Goal: Information Seeking & Learning: Check status

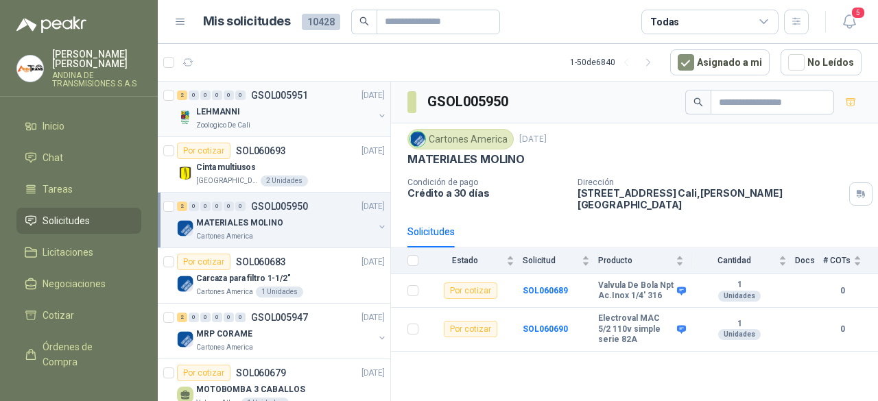
click at [307, 117] on div "LEHMANNI" at bounding box center [285, 112] width 178 height 16
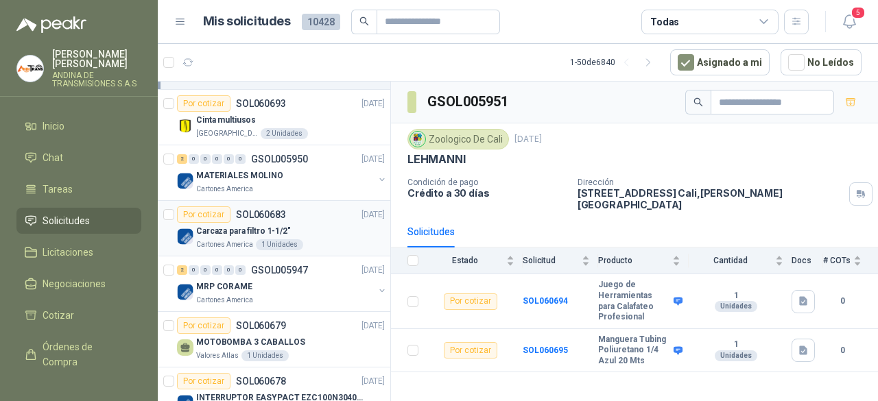
scroll to position [69, 0]
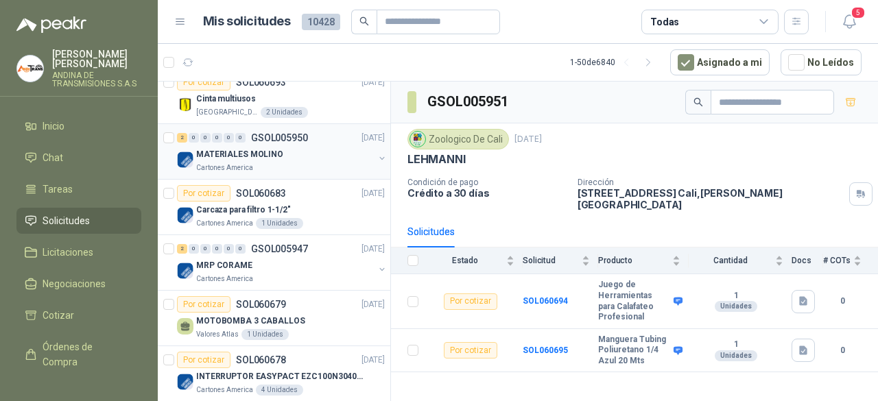
click at [316, 156] on div "MATERIALES MOLINO" at bounding box center [285, 154] width 178 height 16
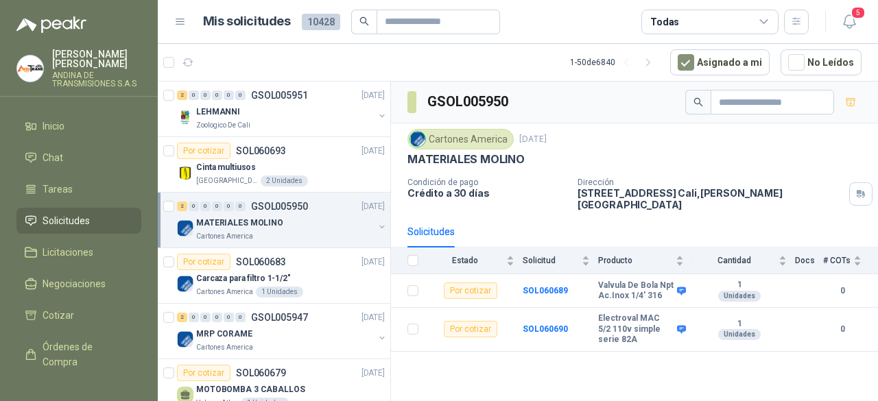
click at [310, 224] on div "MATERIALES MOLINO" at bounding box center [285, 223] width 178 height 16
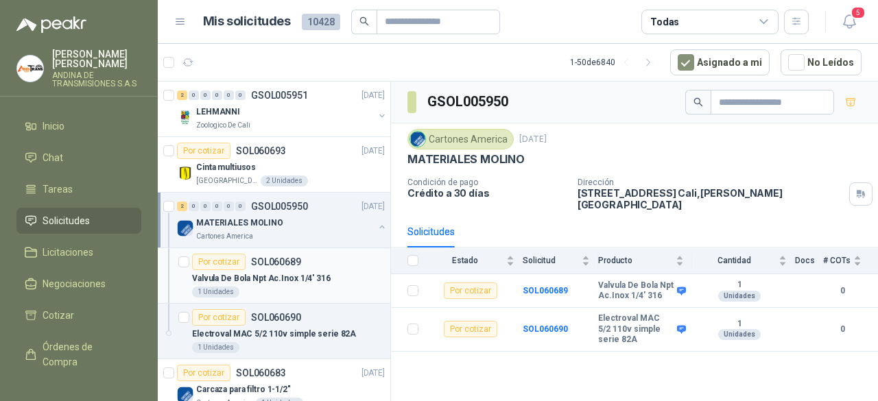
click at [300, 283] on div "Valvula De Bola Npt Ac.Inox 1/4' 316" at bounding box center [288, 278] width 193 height 16
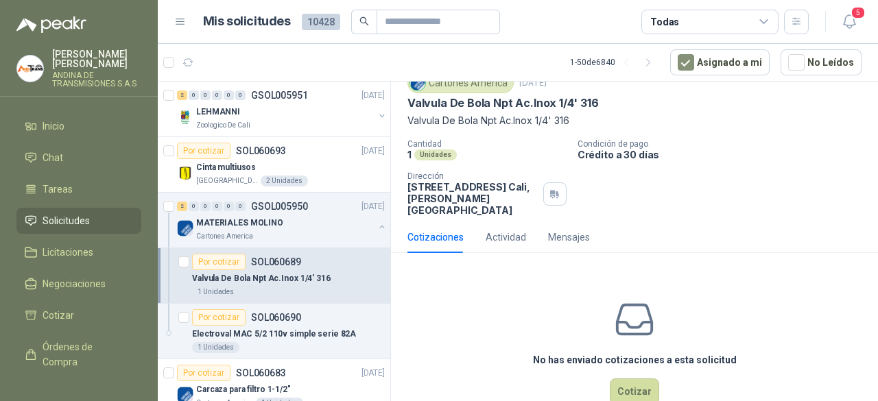
scroll to position [69, 0]
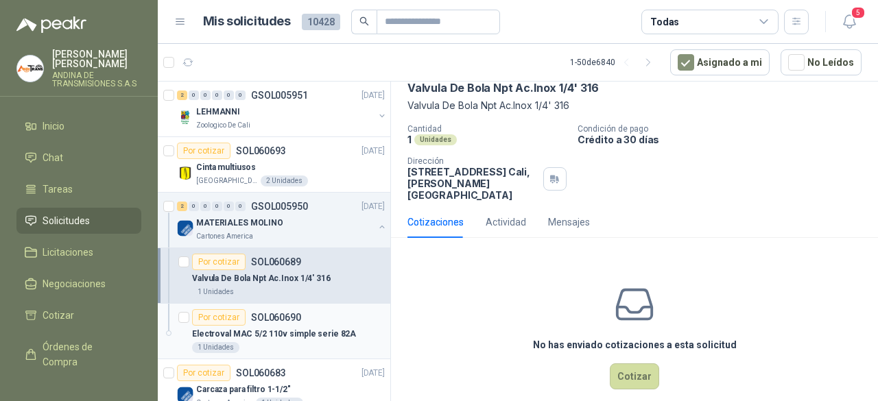
click at [273, 328] on p "Electroval MAC 5/2 110v simple serie 82A" at bounding box center [274, 334] width 164 height 13
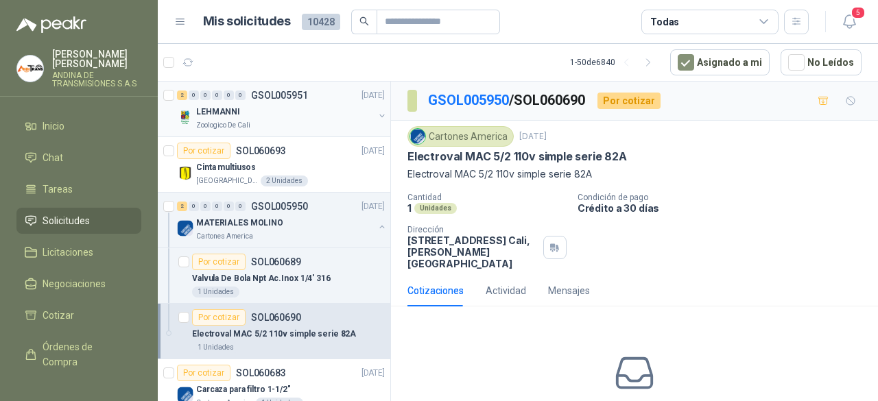
click at [290, 113] on div "LEHMANNI" at bounding box center [285, 112] width 178 height 16
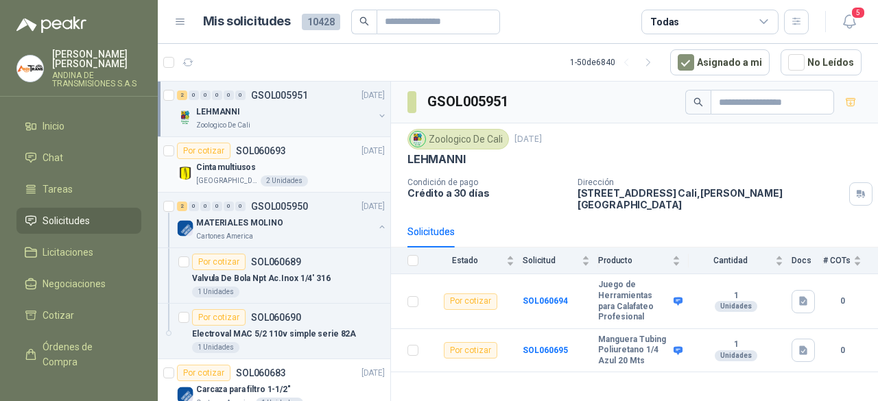
click at [309, 159] on div "Cinta multiusos" at bounding box center [290, 167] width 189 height 16
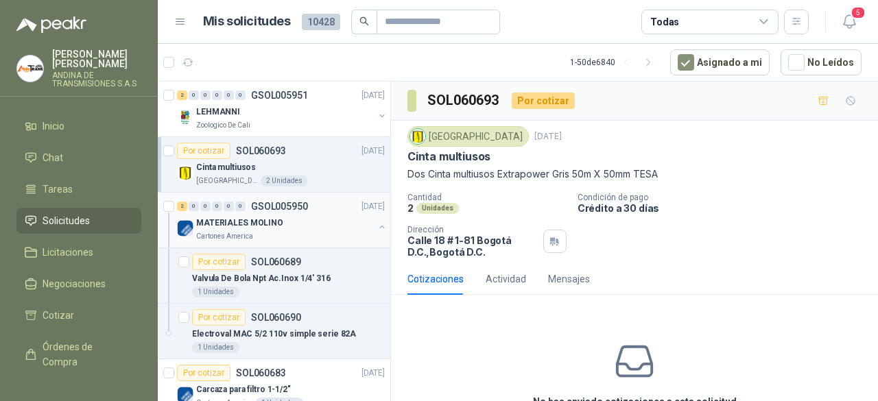
click at [317, 220] on div "MATERIALES MOLINO" at bounding box center [285, 223] width 178 height 16
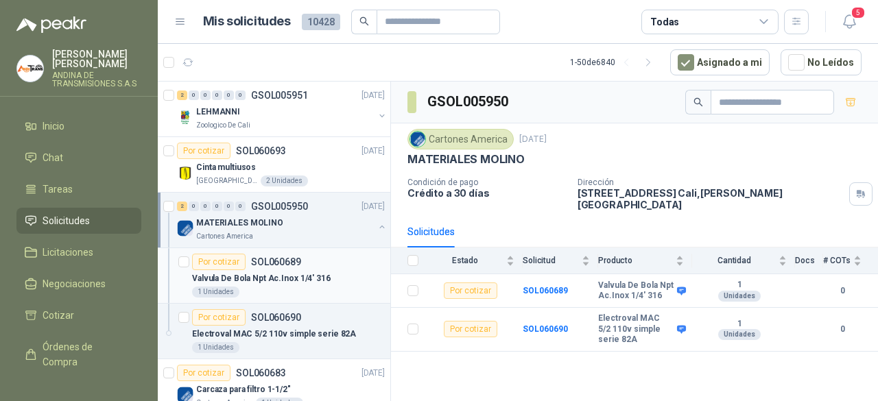
click at [315, 273] on p "Valvula De Bola Npt Ac.Inox 1/4' 316" at bounding box center [261, 278] width 139 height 13
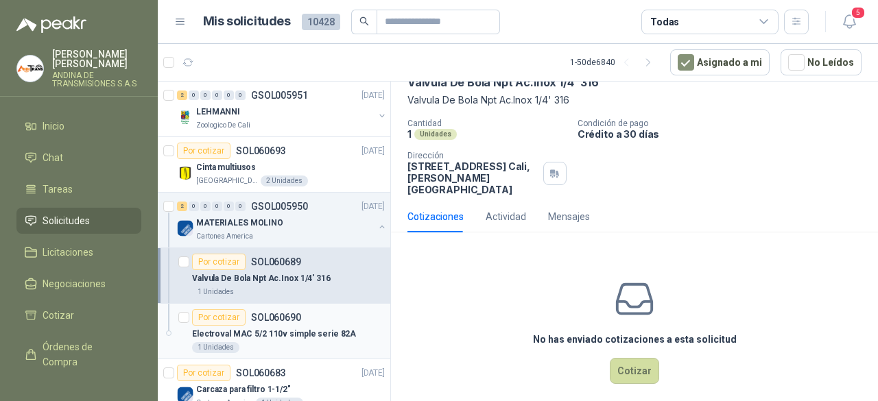
scroll to position [69, 0]
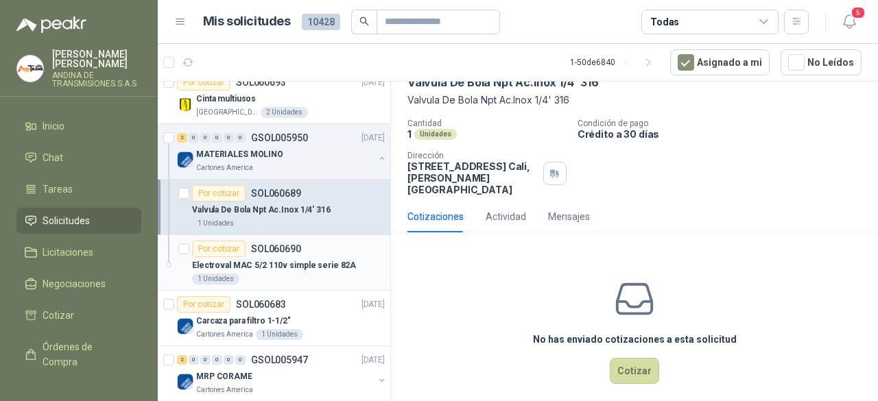
click at [317, 250] on div "Por cotizar SOL060690" at bounding box center [288, 249] width 193 height 16
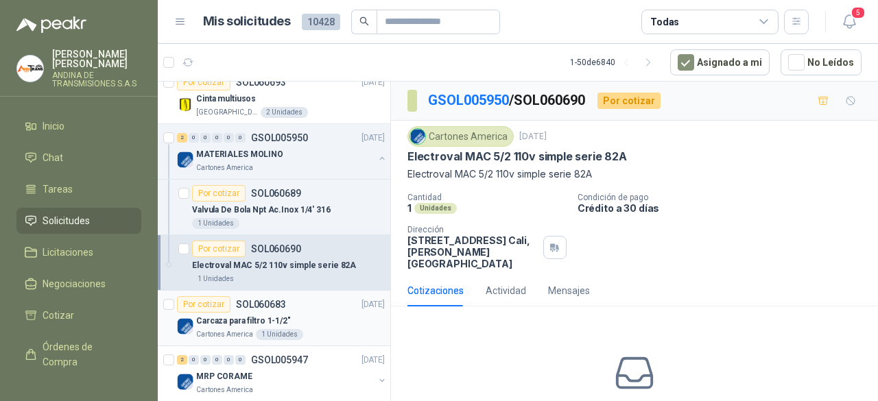
click at [316, 314] on div "Carcaza para filtro 1-1/2"" at bounding box center [290, 321] width 189 height 16
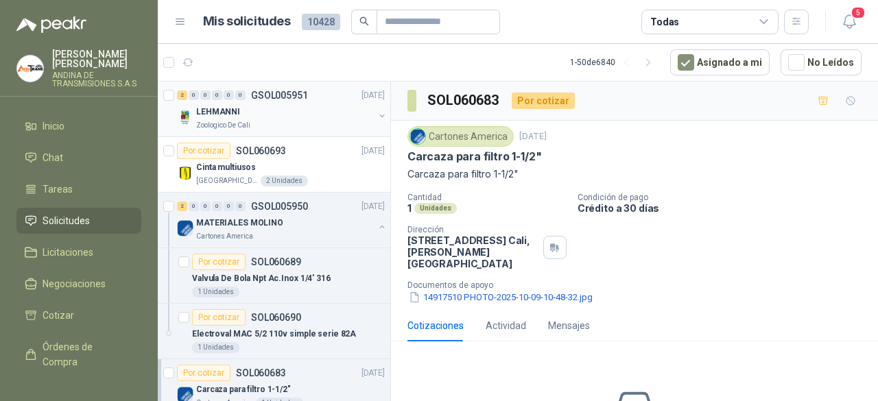
click at [287, 124] on div "Zoologico De Cali" at bounding box center [285, 125] width 178 height 11
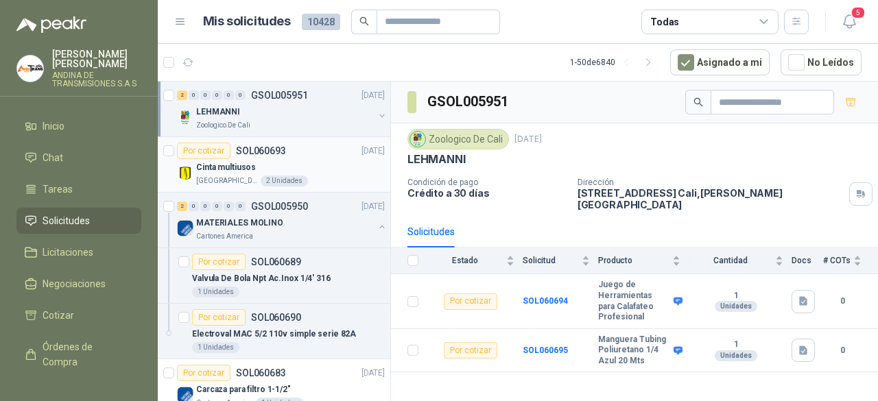
click at [313, 156] on div "Por cotizar SOL060693 [DATE]" at bounding box center [281, 151] width 208 height 16
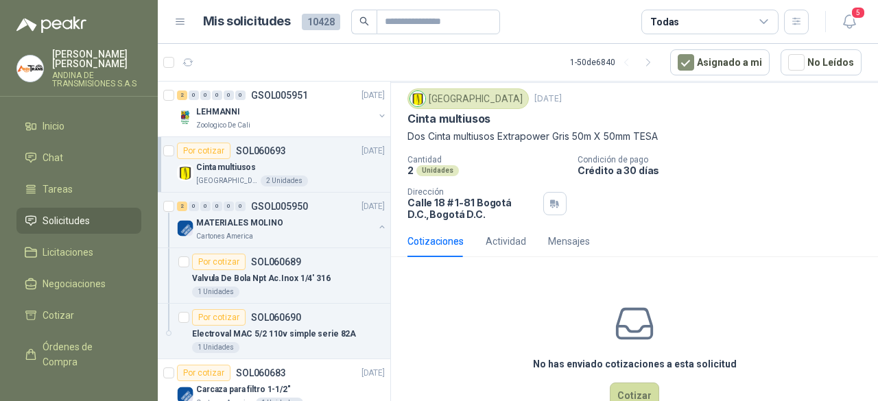
scroll to position [69, 0]
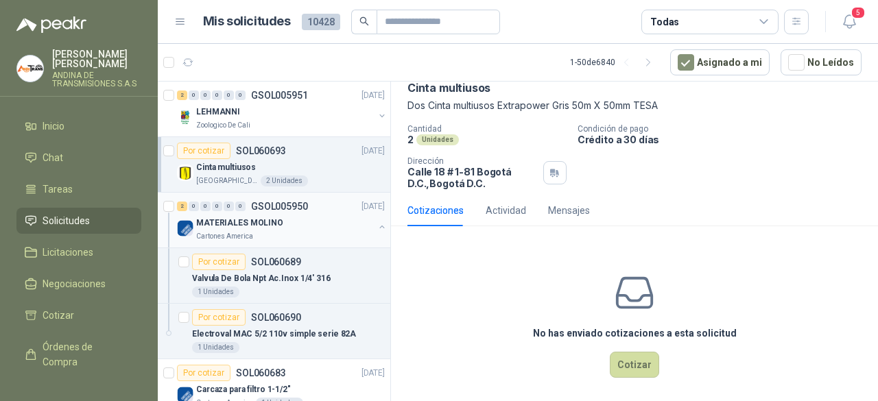
click at [309, 223] on div "MATERIALES MOLINO" at bounding box center [285, 223] width 178 height 16
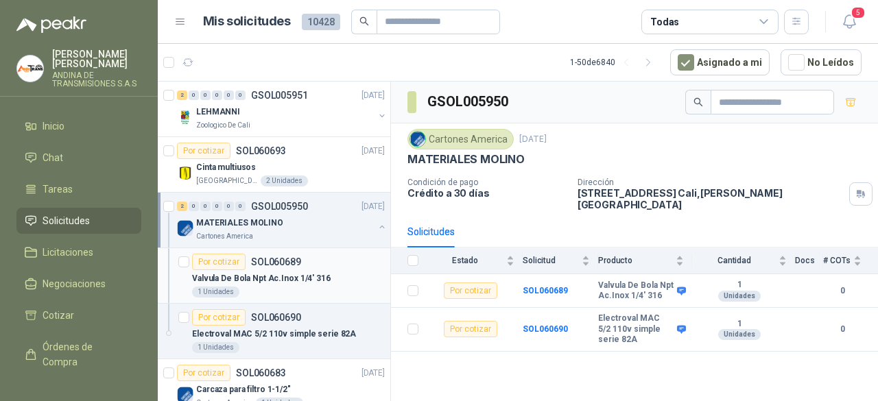
click at [328, 263] on div "Por cotizar SOL060689" at bounding box center [288, 262] width 193 height 16
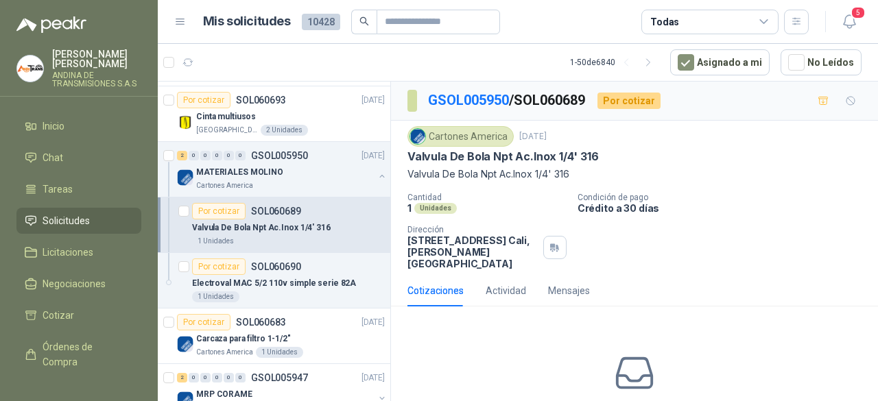
scroll to position [69, 0]
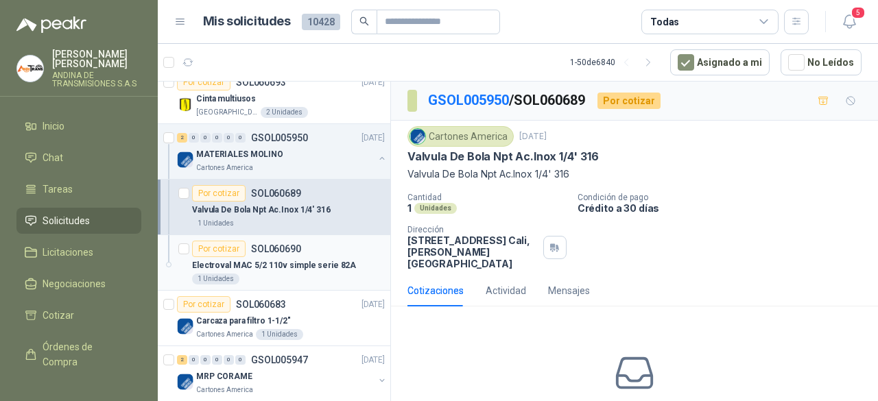
click at [285, 281] on div "1 Unidades" at bounding box center [288, 279] width 193 height 11
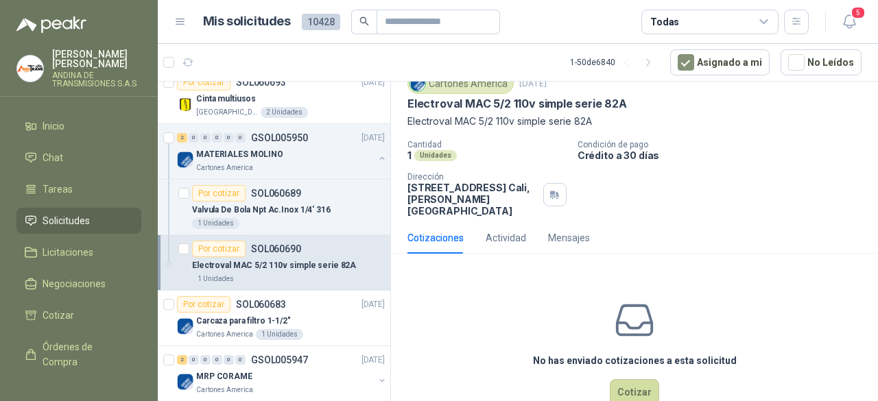
scroll to position [74, 0]
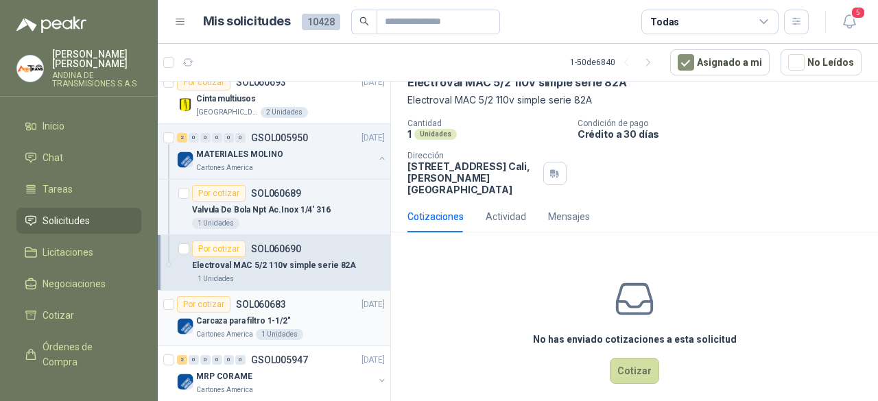
click at [305, 307] on div "Por cotizar SOL060683 [DATE]" at bounding box center [281, 304] width 208 height 16
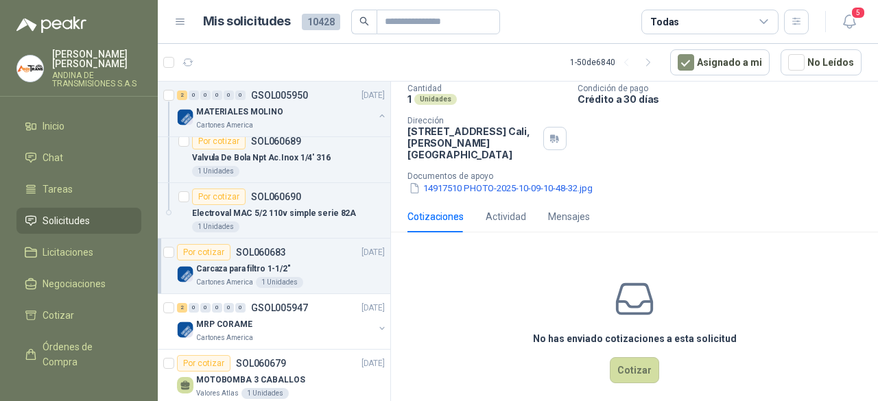
scroll to position [206, 0]
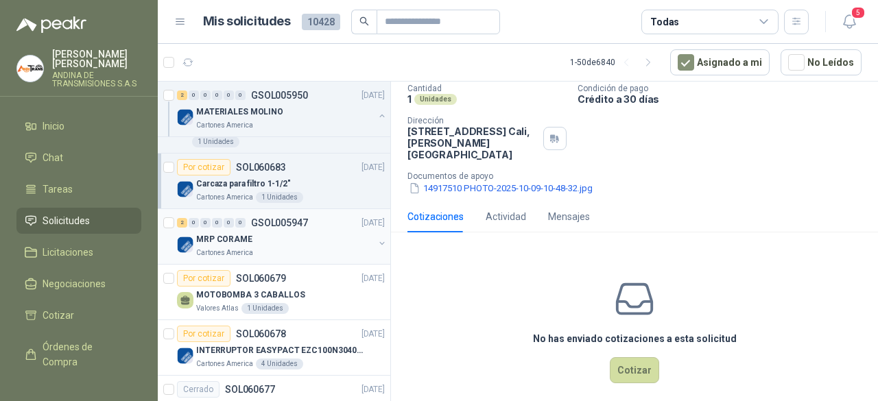
click at [291, 224] on p "GSOL005947" at bounding box center [279, 223] width 57 height 10
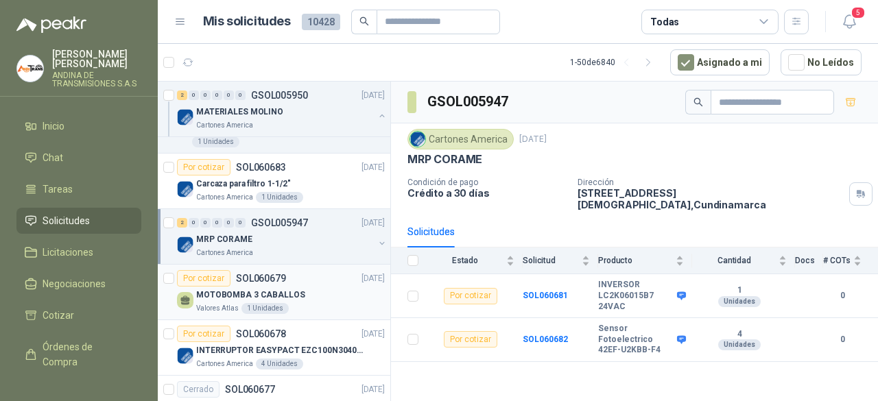
click at [300, 288] on div "MOTOBOMBA 3 CABALLOS" at bounding box center [290, 295] width 189 height 16
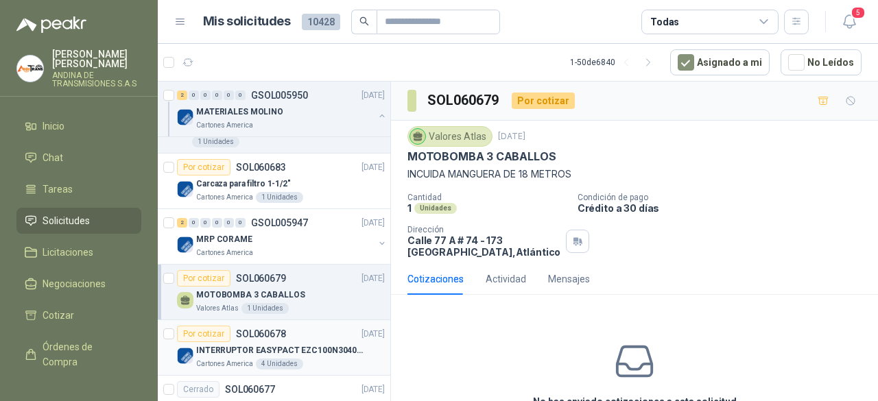
click at [321, 334] on div "Por cotizar SOL060678 [DATE]" at bounding box center [281, 334] width 208 height 16
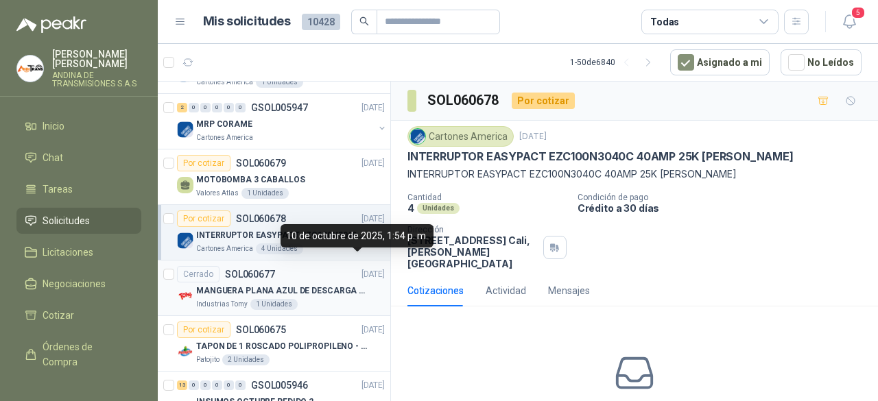
scroll to position [343, 0]
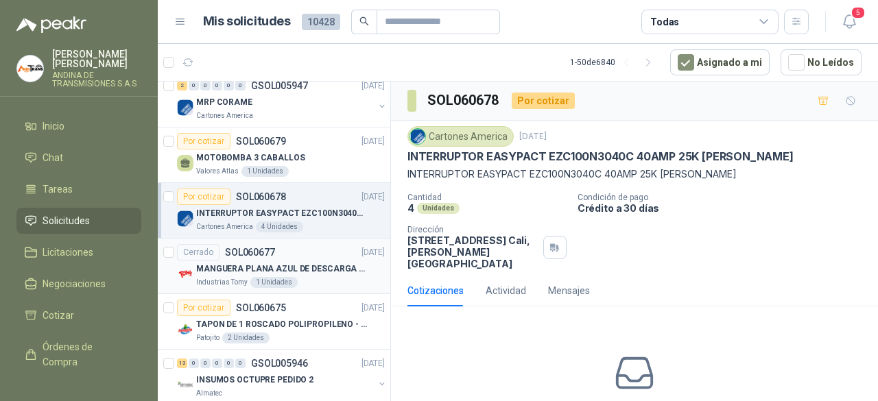
click at [296, 247] on div "Cerrado SOL060677 [DATE]" at bounding box center [281, 252] width 208 height 16
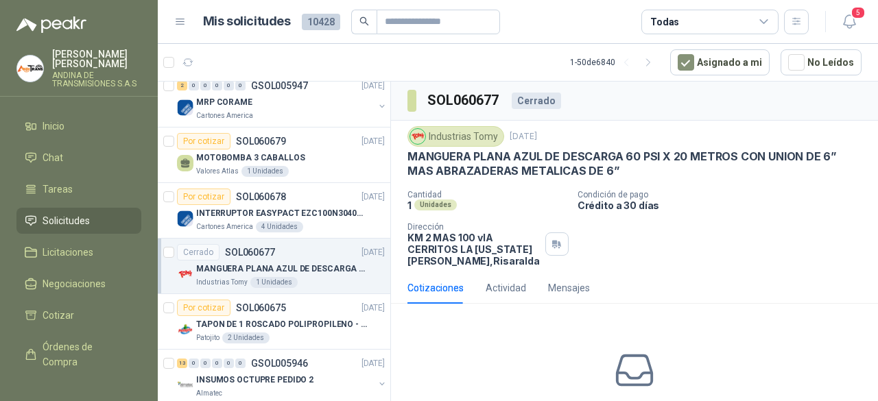
scroll to position [412, 0]
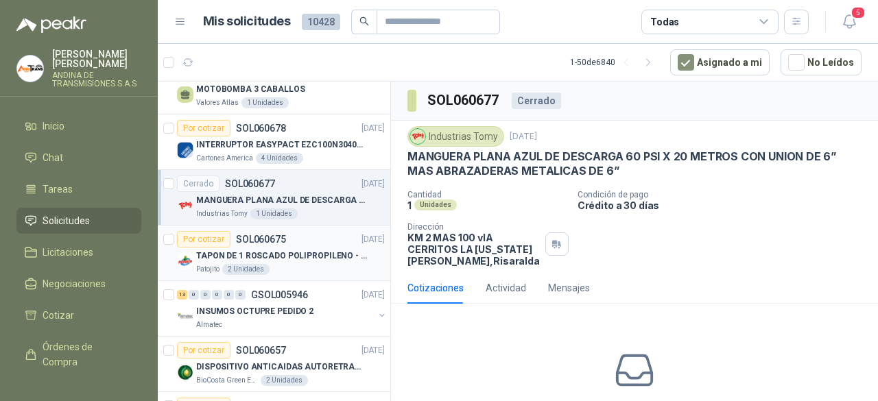
click at [297, 232] on div "Por cotizar SOL060675 [DATE]" at bounding box center [281, 239] width 208 height 16
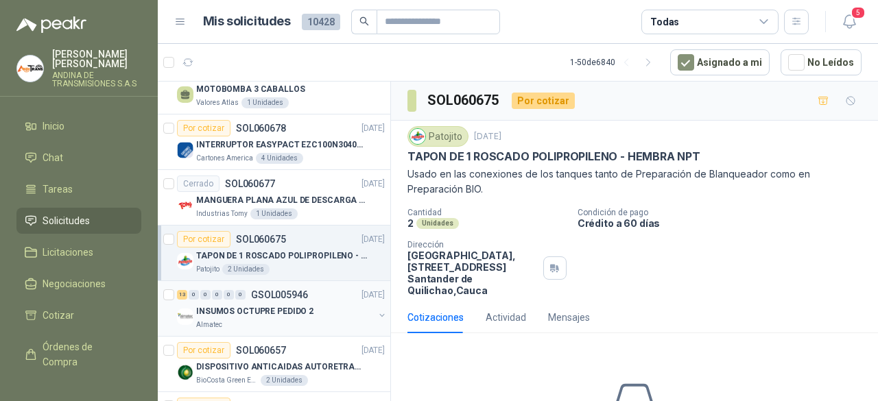
click at [294, 299] on div "13 0 0 0 0 0 GSOL005946 [DATE]" at bounding box center [282, 295] width 211 height 16
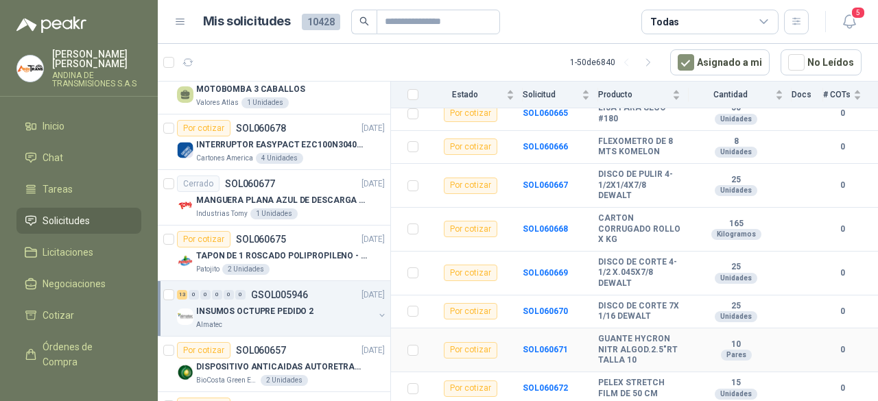
scroll to position [393, 0]
click at [559, 180] on b "SOL060667" at bounding box center [545, 185] width 45 height 10
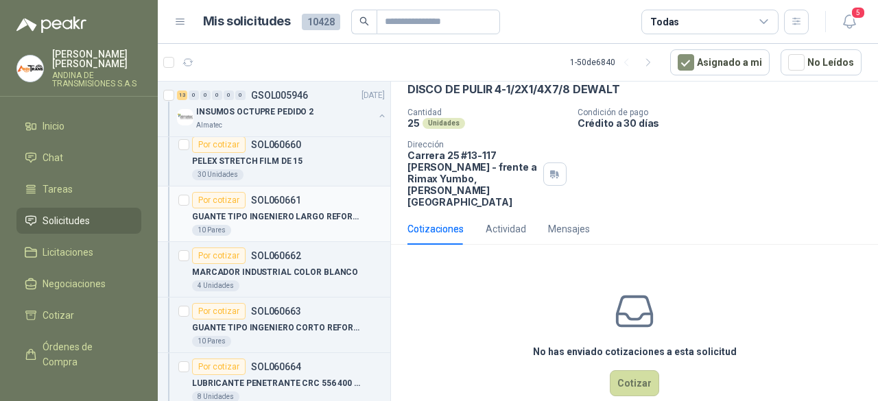
scroll to position [686, 0]
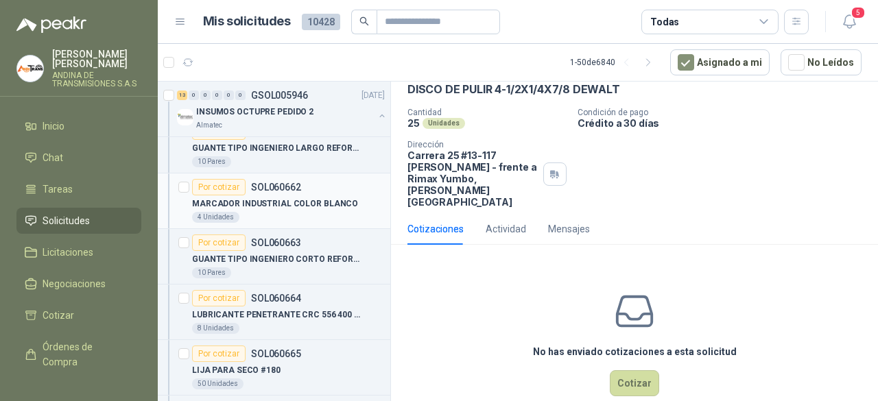
click at [340, 212] on div "4 Unidades" at bounding box center [288, 217] width 193 height 11
